Goal: Entertainment & Leisure: Consume media (video, audio)

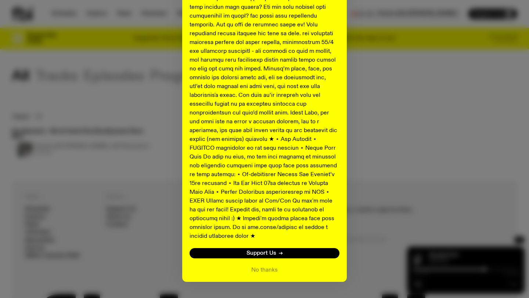
scroll to position [344, 0]
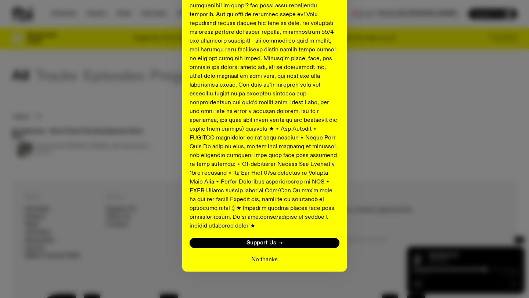
click at [254, 256] on button "No thanks" at bounding box center [264, 260] width 26 height 9
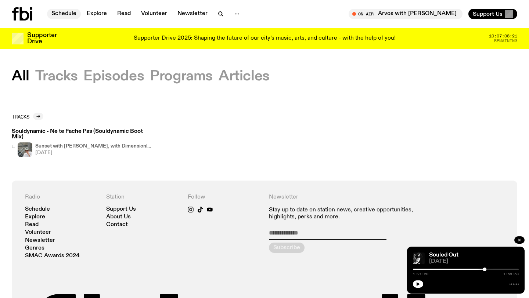
click at [70, 14] on link "Schedule" at bounding box center [64, 14] width 34 height 10
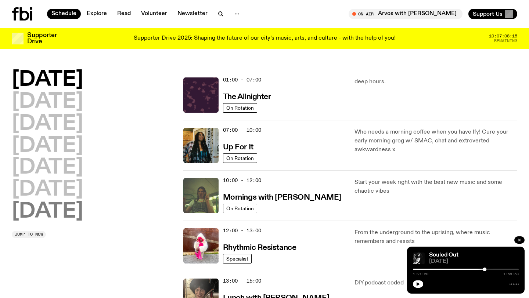
click at [71, 206] on h2 "[DATE]" at bounding box center [47, 212] width 71 height 21
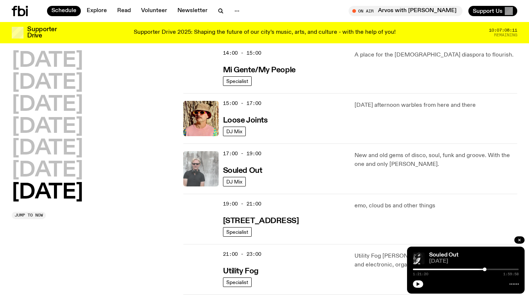
scroll to position [373, 0]
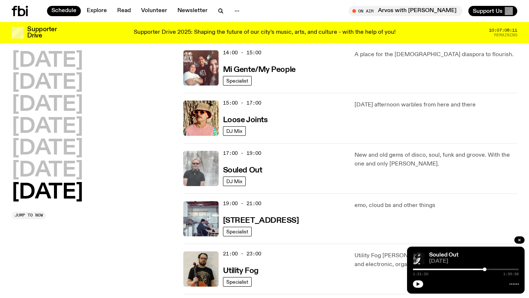
click at [211, 173] on img at bounding box center [200, 168] width 35 height 35
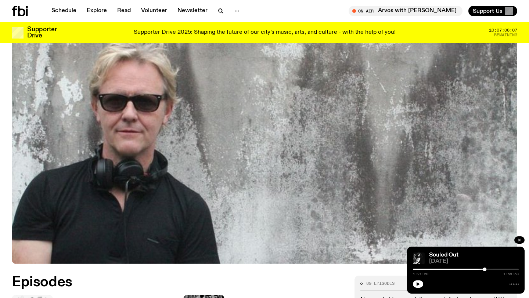
scroll to position [153, 0]
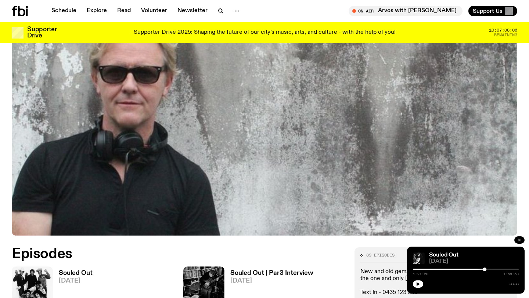
click at [520, 240] on icon "button" at bounding box center [519, 240] width 4 height 4
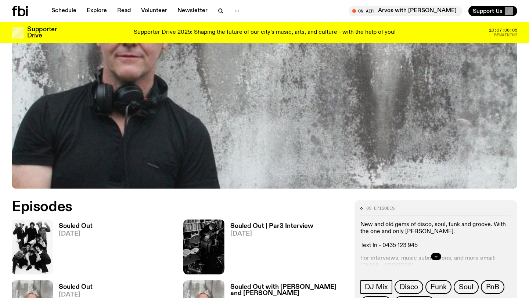
scroll to position [242, 0]
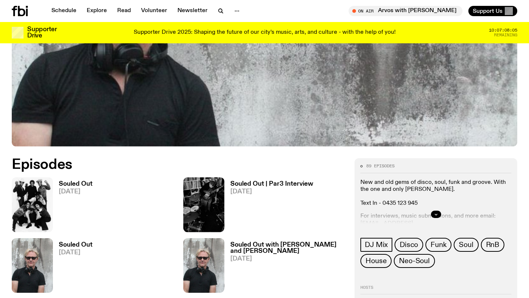
click at [39, 209] on img at bounding box center [32, 204] width 41 height 55
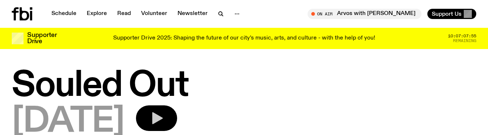
click at [163, 119] on icon "button" at bounding box center [157, 119] width 11 height 12
